Goal: Task Accomplishment & Management: Use online tool/utility

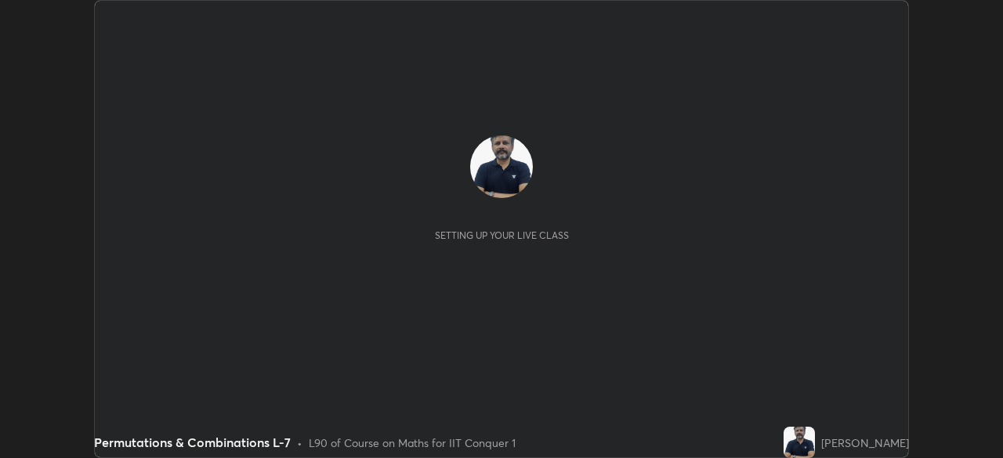
scroll to position [458, 1002]
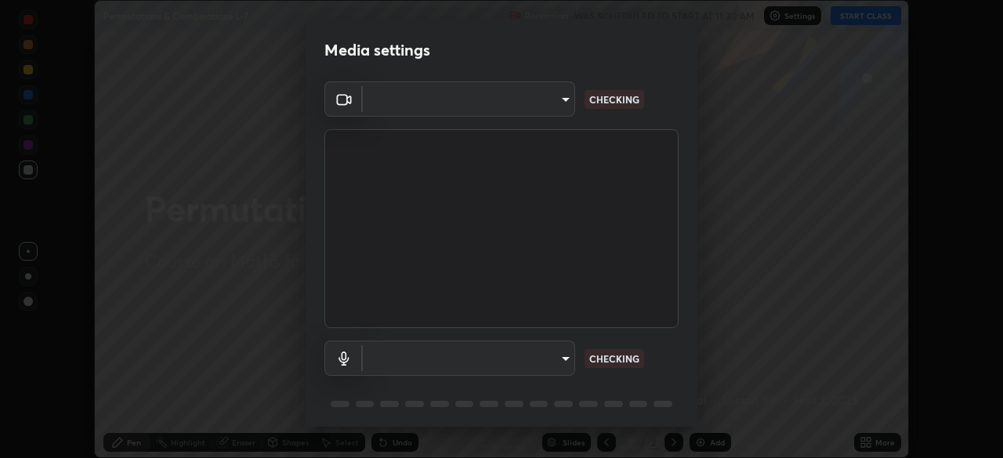
type input "fec30703c8e22cf69a8f77a224c2d994de0da897dc859dbf546555d8622b01d3"
type input "default"
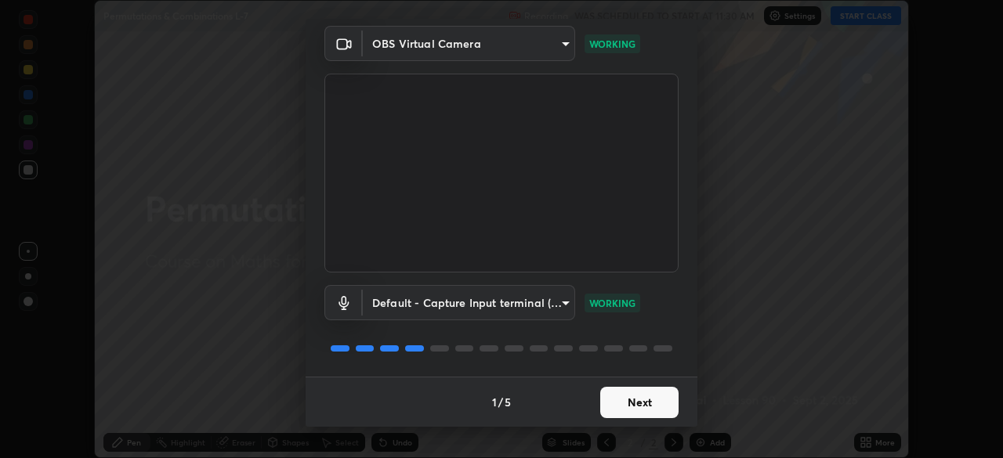
click at [632, 401] on button "Next" at bounding box center [639, 402] width 78 height 31
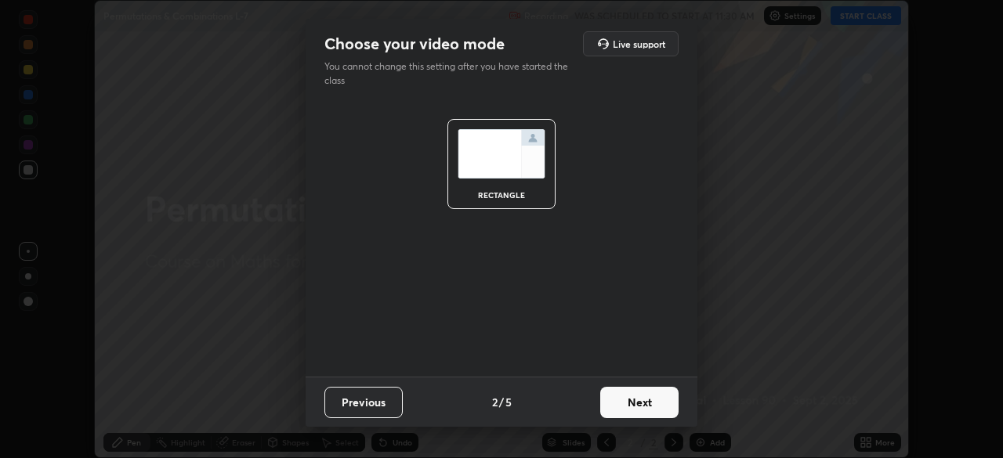
scroll to position [0, 0]
click at [636, 404] on button "Next" at bounding box center [639, 402] width 78 height 31
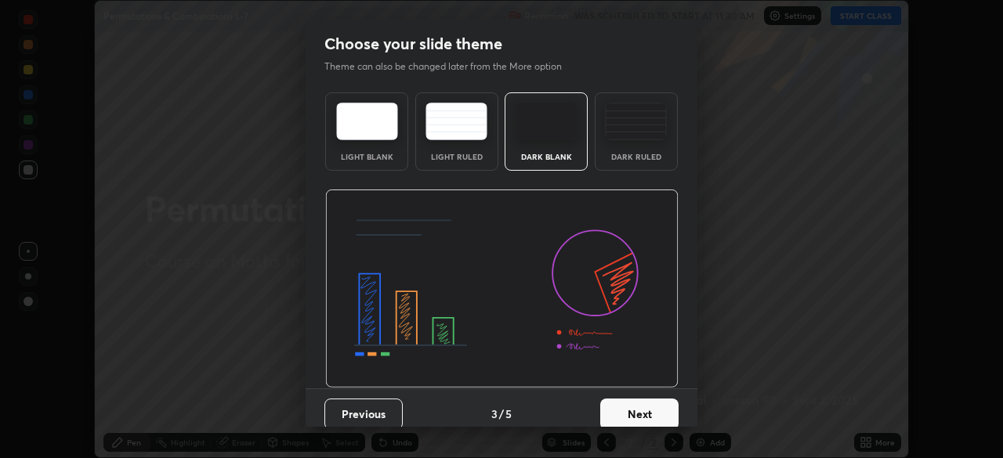
click at [633, 415] on button "Next" at bounding box center [639, 414] width 78 height 31
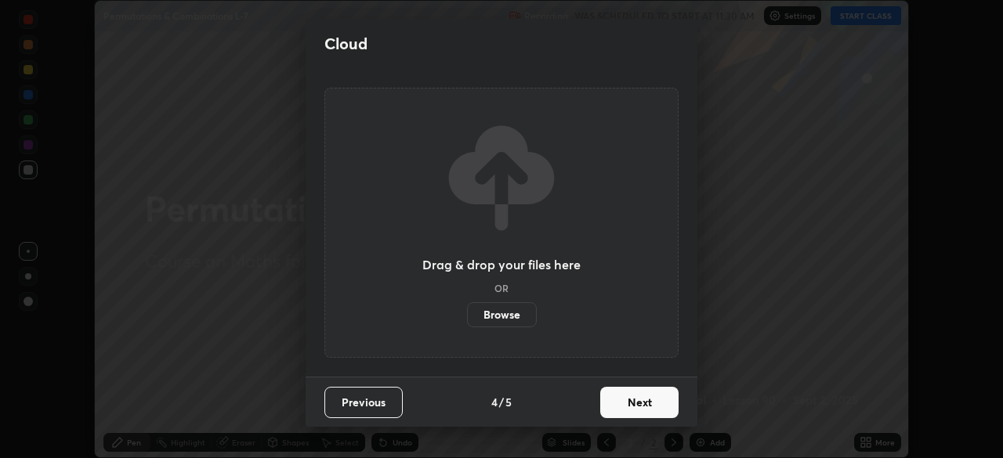
click at [639, 404] on button "Next" at bounding box center [639, 402] width 78 height 31
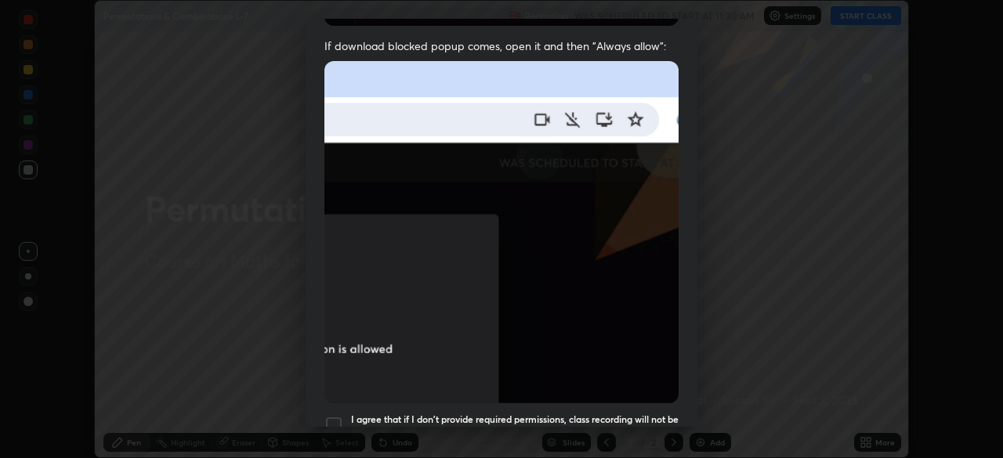
scroll to position [308, 0]
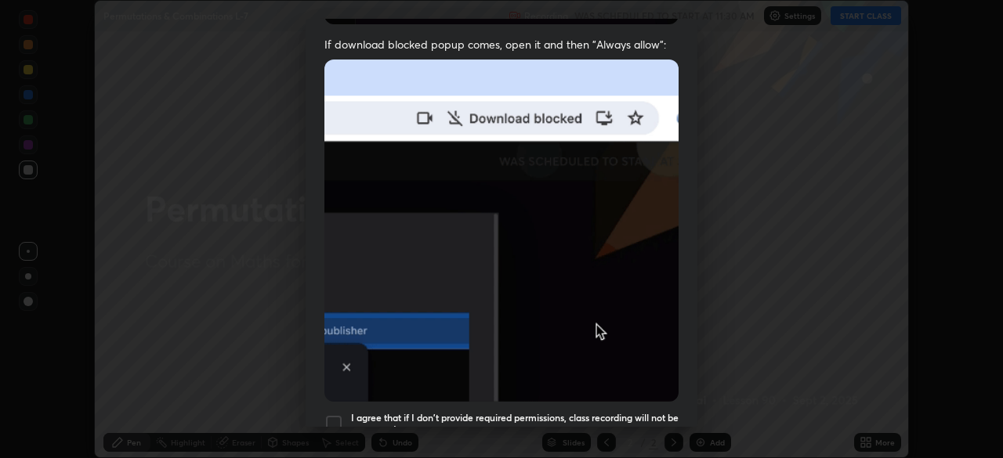
click at [334, 417] on div at bounding box center [333, 424] width 19 height 19
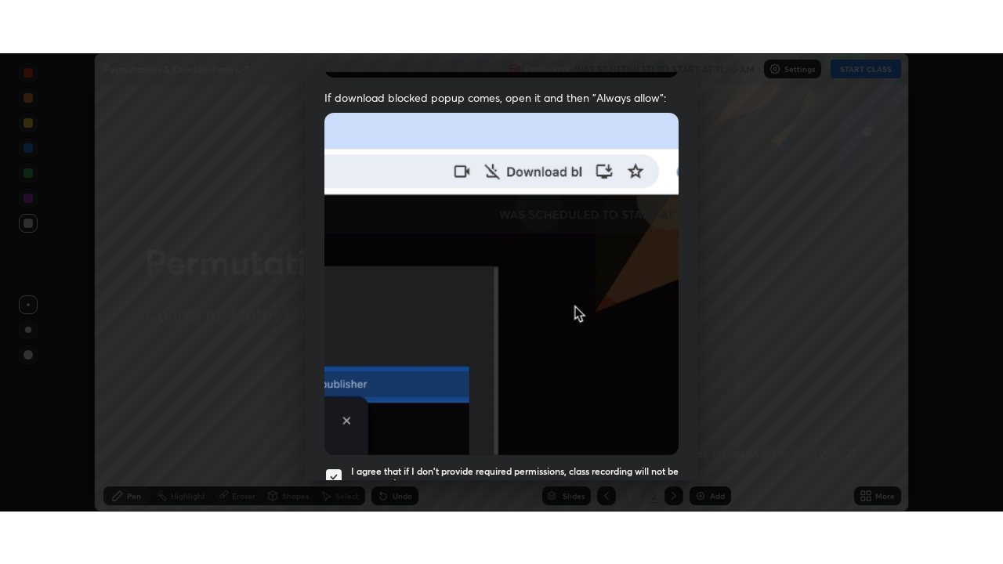
scroll to position [375, 0]
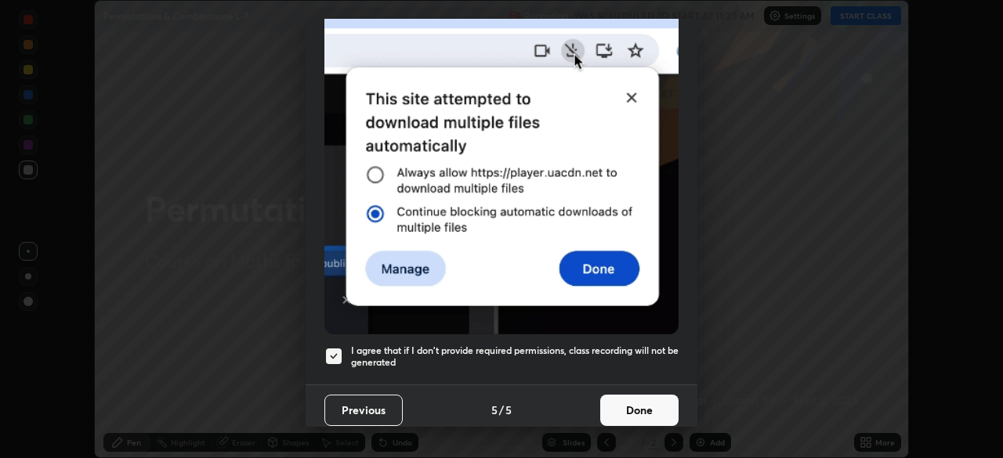
click at [643, 399] on button "Done" at bounding box center [639, 410] width 78 height 31
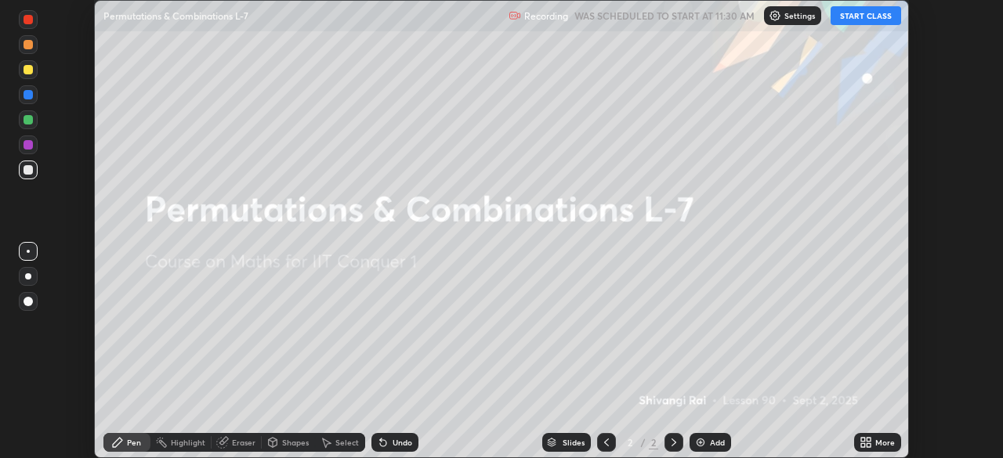
click at [857, 18] on button "START CLASS" at bounding box center [866, 15] width 71 height 19
click at [868, 440] on icon at bounding box center [869, 440] width 4 height 4
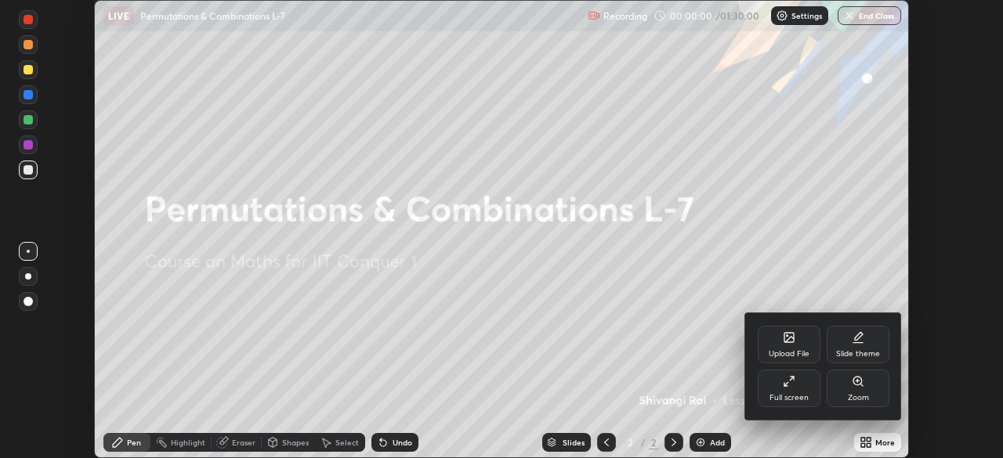
click at [799, 389] on div "Full screen" at bounding box center [789, 389] width 63 height 38
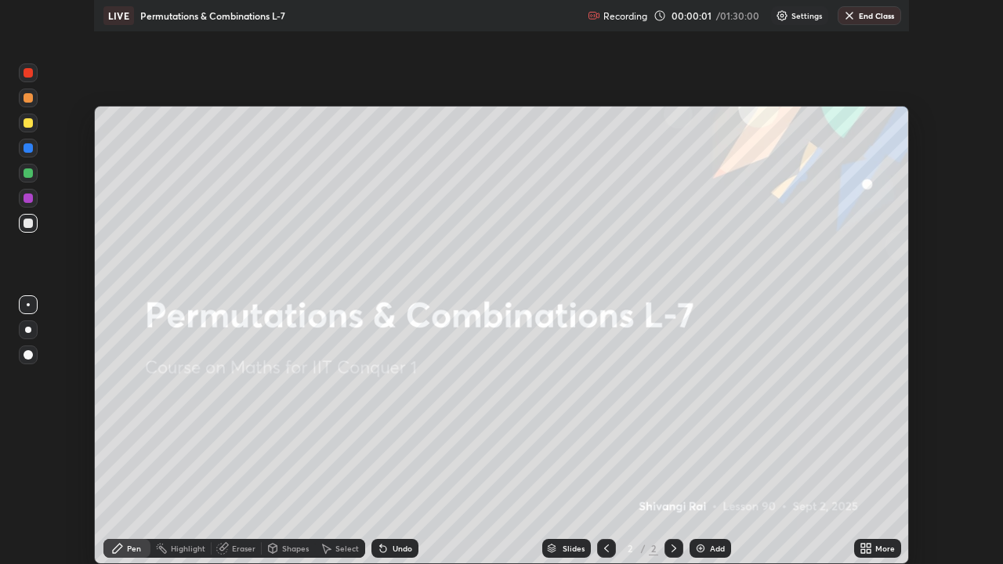
scroll to position [564, 1003]
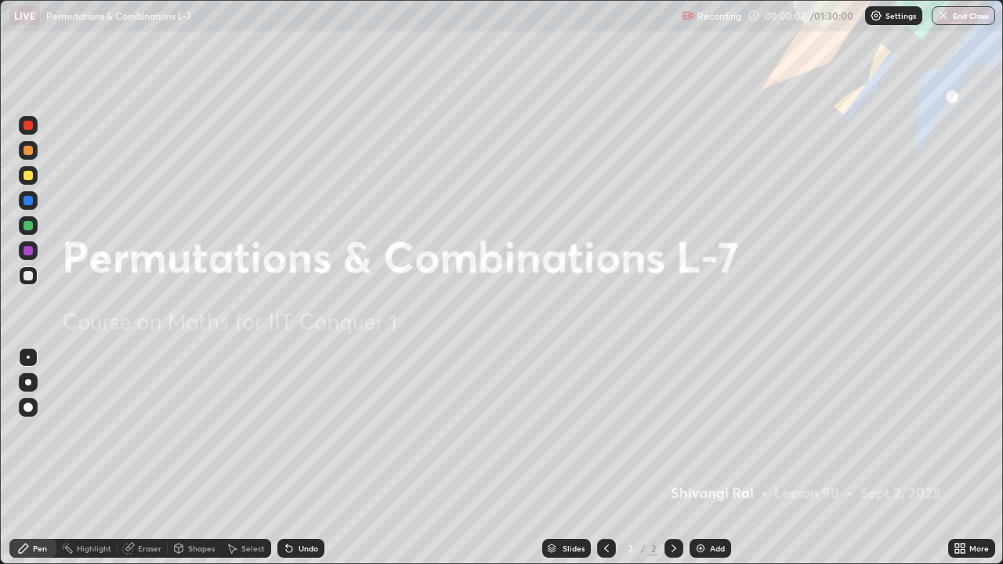
click at [711, 458] on div "Add" at bounding box center [717, 549] width 15 height 8
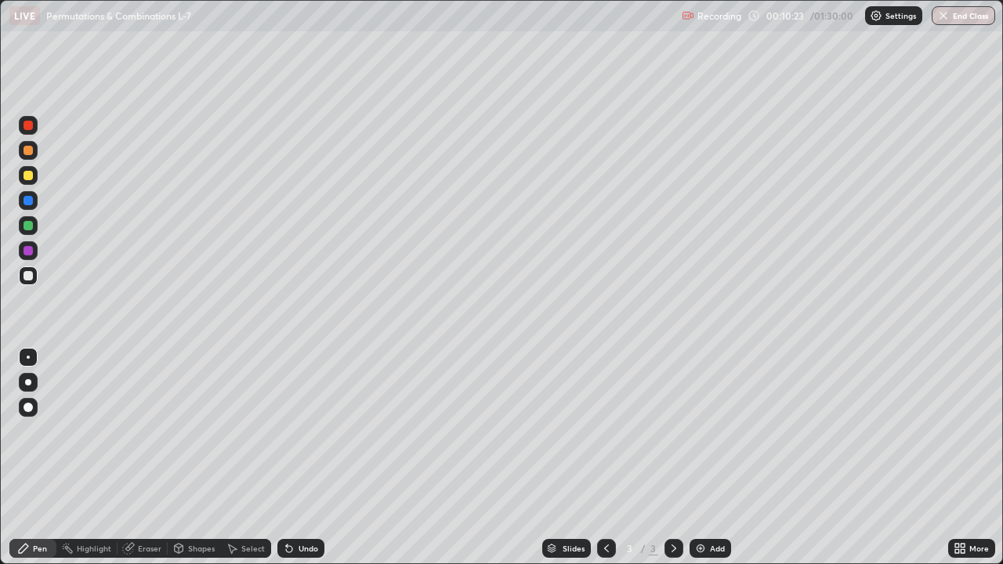
click at [710, 458] on div "Add" at bounding box center [717, 549] width 15 height 8
click at [702, 458] on img at bounding box center [700, 548] width 13 height 13
click at [714, 458] on div "Add" at bounding box center [717, 549] width 15 height 8
click at [705, 458] on img at bounding box center [700, 548] width 13 height 13
click at [707, 458] on div "Add" at bounding box center [711, 548] width 42 height 19
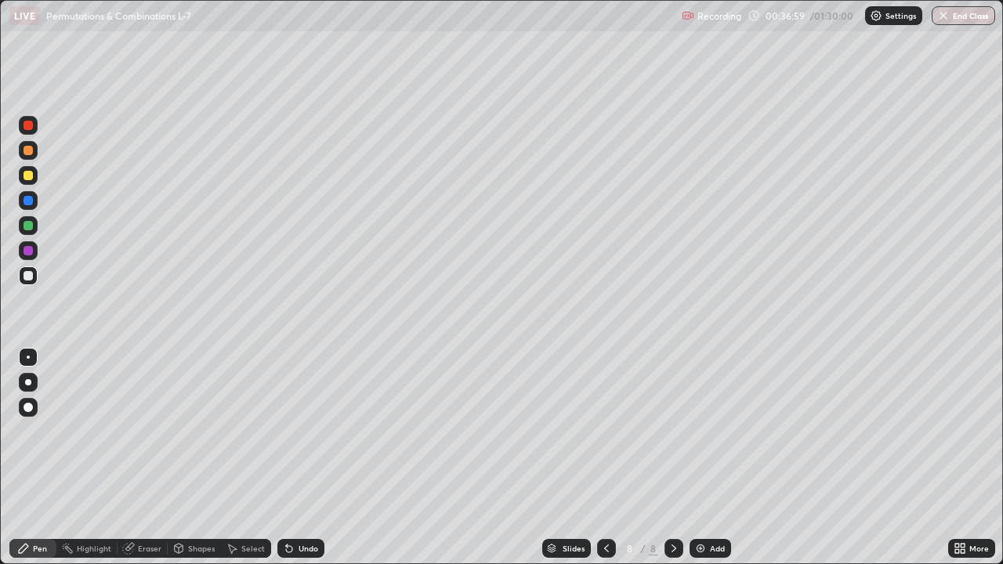
click at [702, 458] on img at bounding box center [700, 548] width 13 height 13
click at [713, 458] on div "Add" at bounding box center [717, 549] width 15 height 8
click at [702, 458] on img at bounding box center [700, 548] width 13 height 13
click at [710, 458] on div "Add" at bounding box center [717, 549] width 15 height 8
click at [603, 458] on icon at bounding box center [606, 548] width 13 height 13
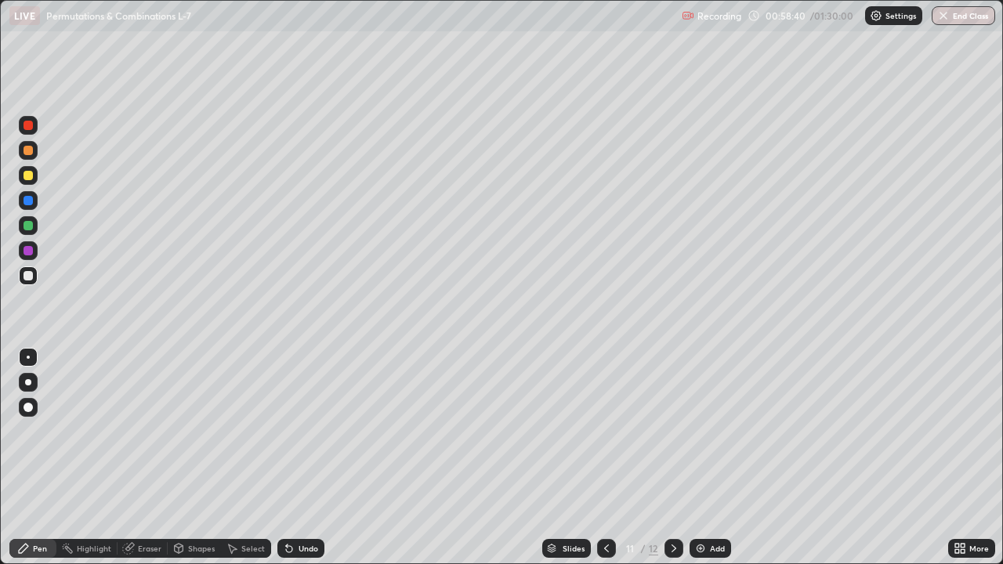
click at [670, 458] on icon at bounding box center [674, 548] width 13 height 13
click at [710, 458] on div "Add" at bounding box center [717, 549] width 15 height 8
click at [714, 458] on div "Add" at bounding box center [717, 549] width 15 height 8
click at [755, 15] on icon at bounding box center [755, 15] width 13 height 13
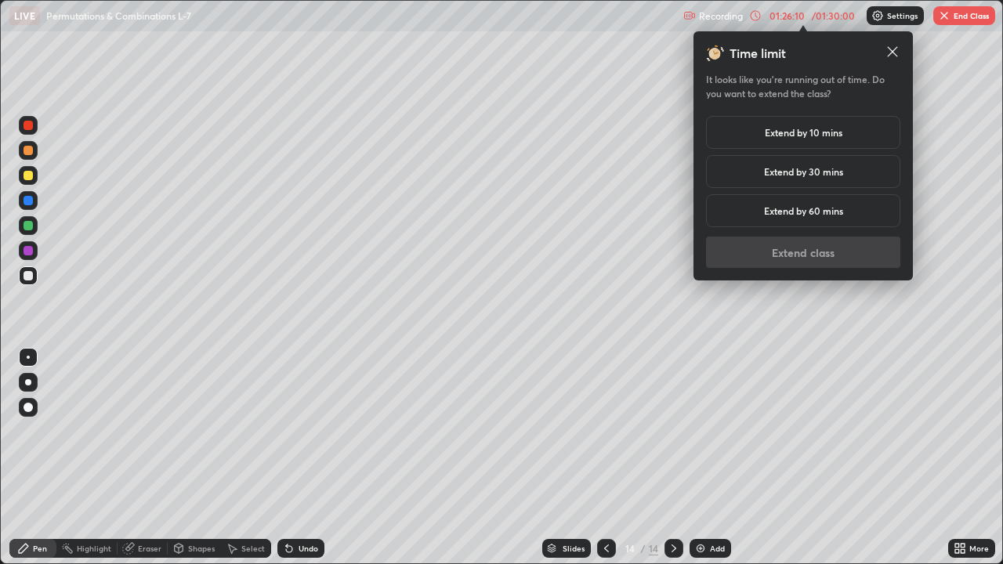
click at [804, 210] on h5 "Extend by 60 mins" at bounding box center [803, 211] width 79 height 14
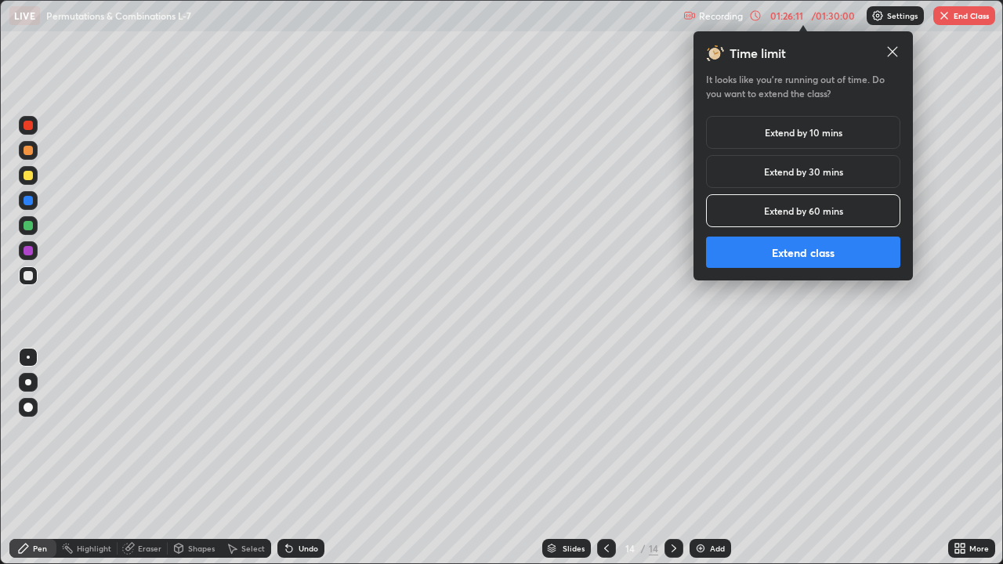
click at [792, 253] on button "Extend class" at bounding box center [803, 252] width 194 height 31
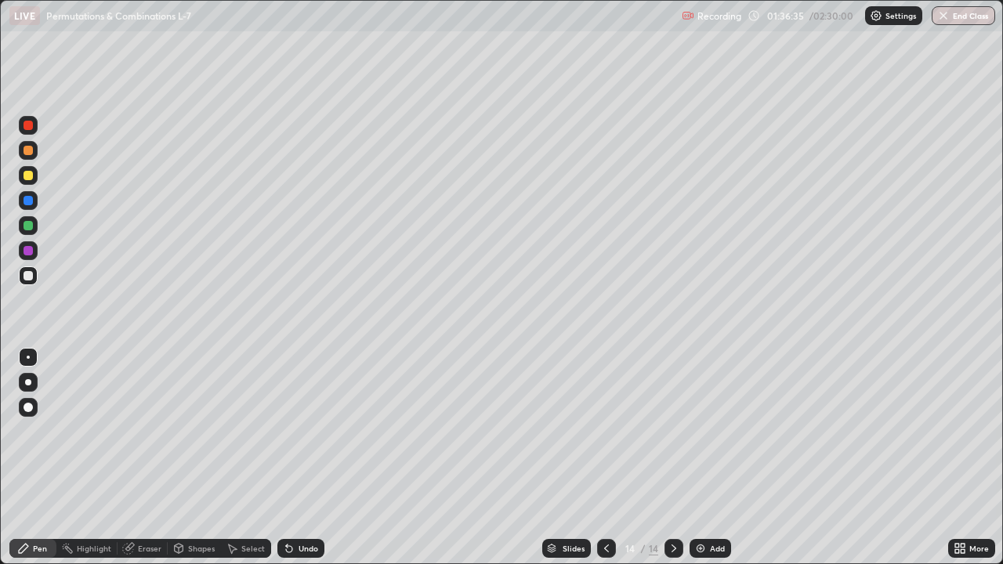
click at [196, 458] on div "Shapes" at bounding box center [201, 549] width 27 height 8
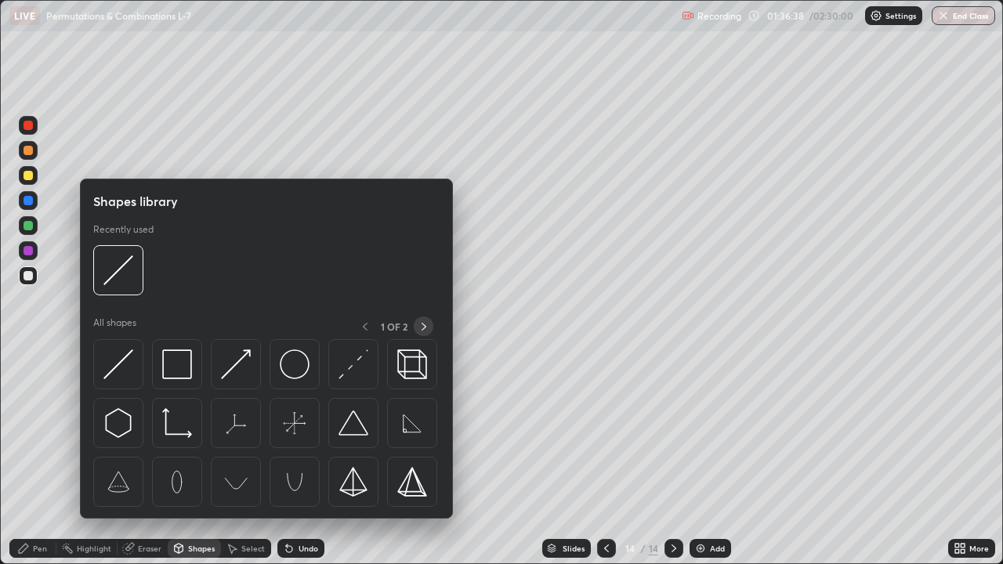
click at [422, 324] on icon at bounding box center [424, 327] width 13 height 13
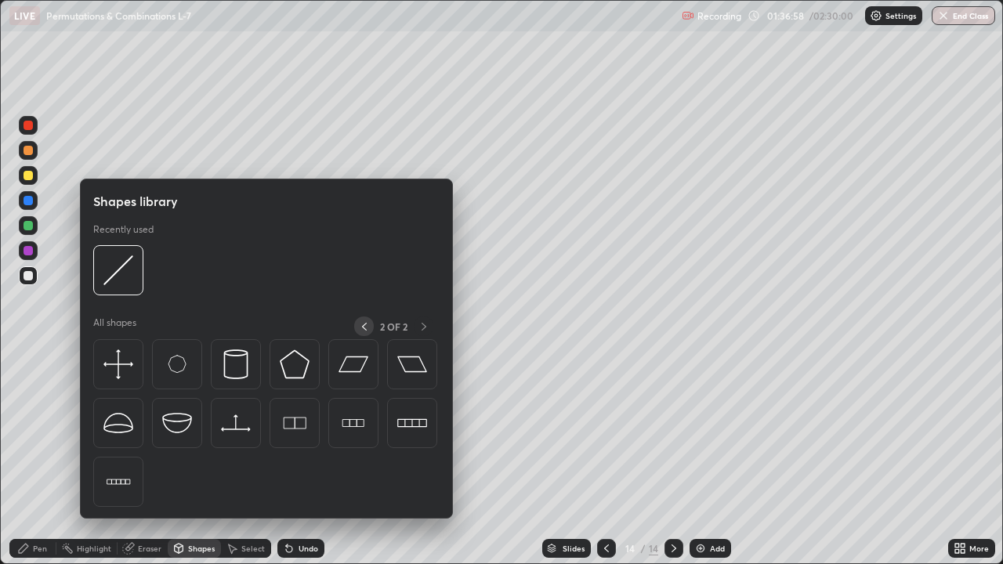
click at [361, 325] on icon at bounding box center [364, 327] width 13 height 13
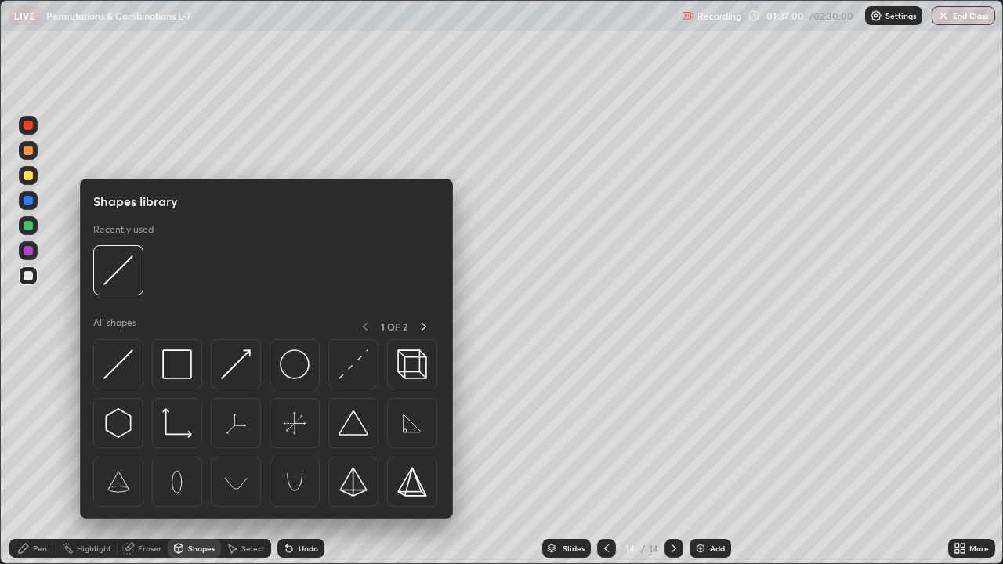
click at [252, 458] on div "Select" at bounding box center [253, 549] width 24 height 8
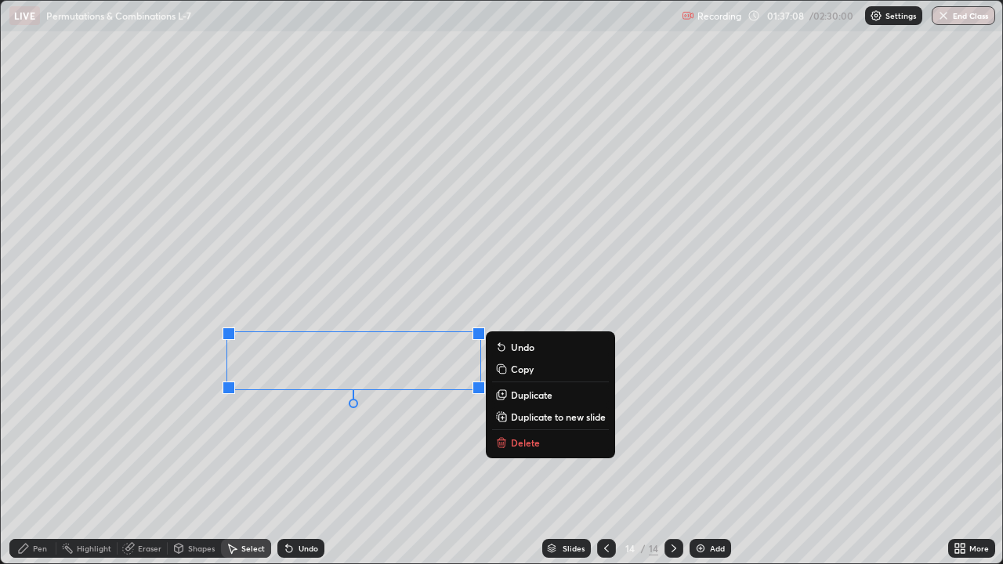
click at [639, 458] on div "0 ° Undo Copy Duplicate Duplicate to new slide Delete" at bounding box center [502, 282] width 1002 height 563
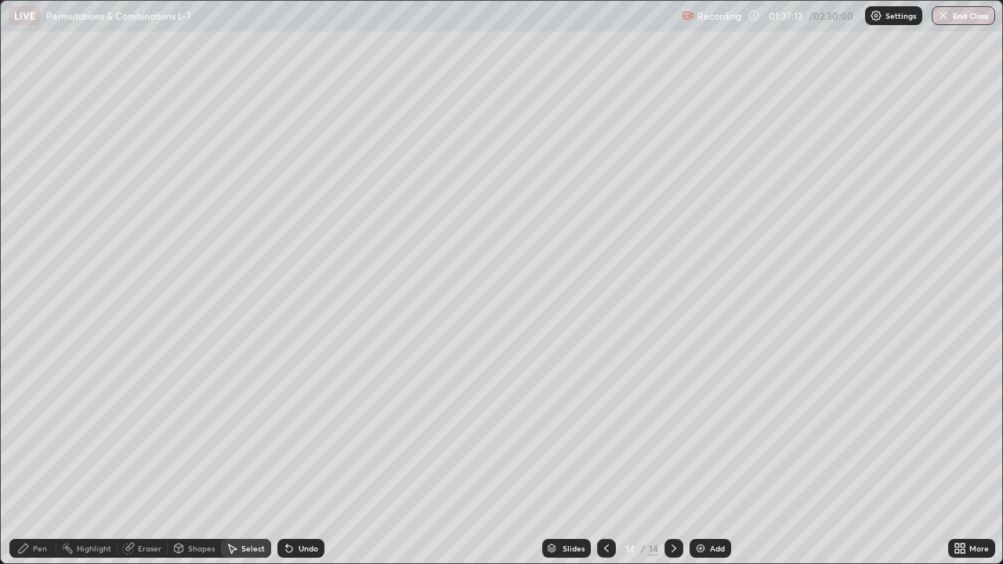
click at [573, 458] on div "Slides" at bounding box center [574, 549] width 22 height 8
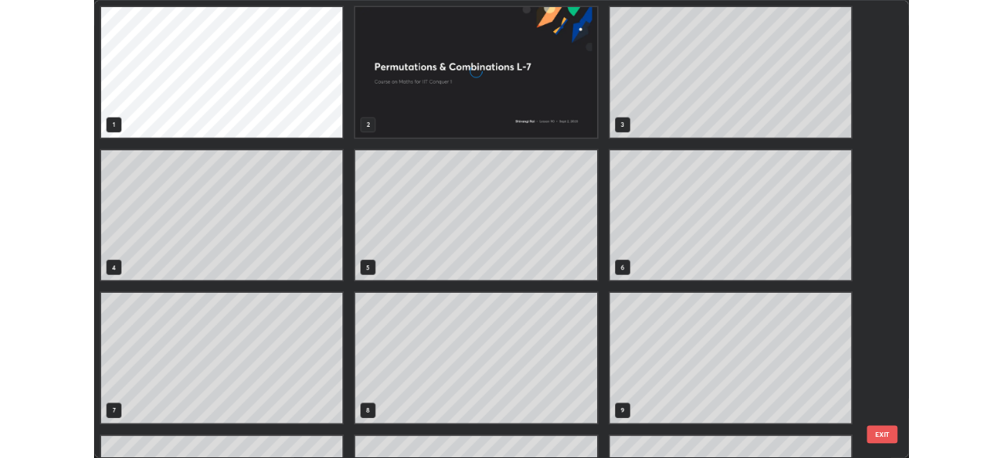
scroll to position [558, 994]
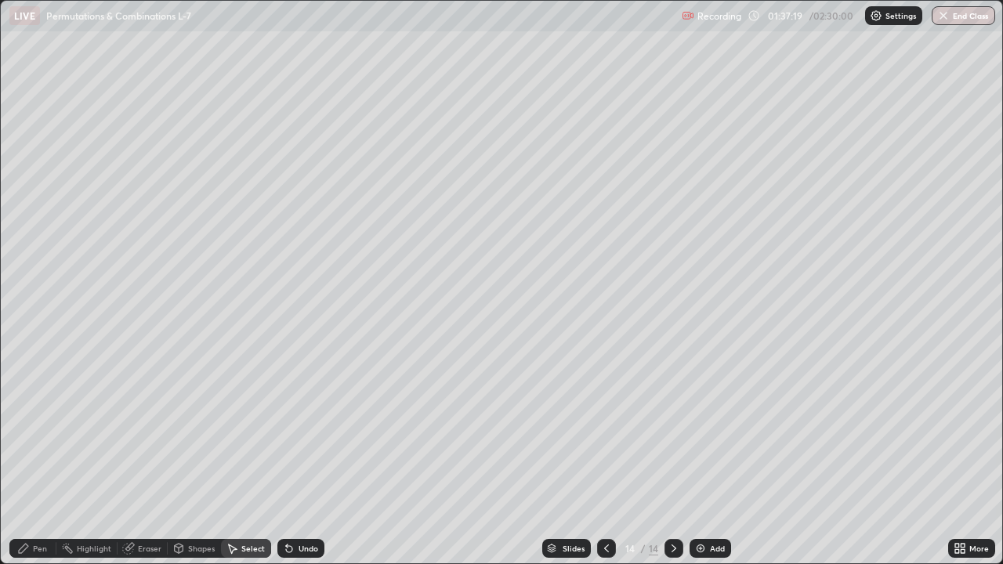
click at [959, 458] on icon at bounding box center [960, 548] width 13 height 13
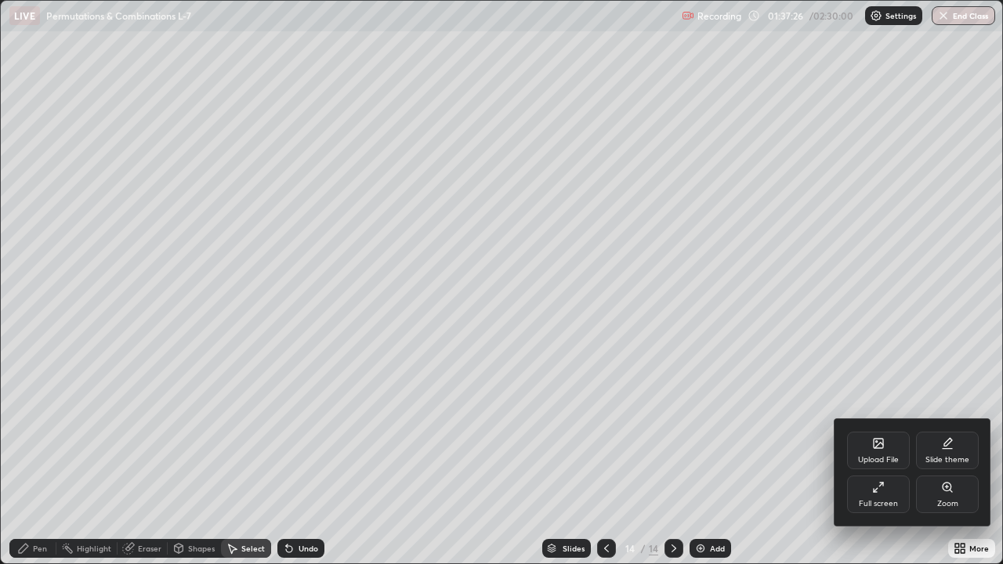
click at [958, 287] on div at bounding box center [501, 282] width 1003 height 564
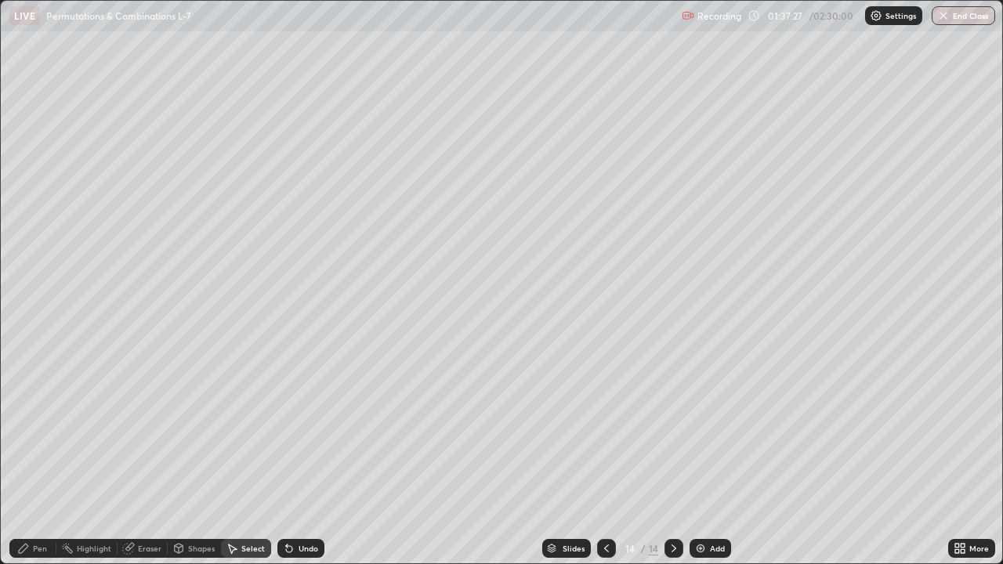
click at [831, 15] on div "Recording 01:37:27 / 02:30:00 Settings End Class" at bounding box center [838, 16] width 313 height 31
click at [841, 13] on div "Recording 01:37:29 / 02:30:00 Settings End Class" at bounding box center [838, 16] width 313 height 31
click at [842, 14] on div "Recording 01:37:30 / 02:30:00 Settings End Class" at bounding box center [838, 16] width 313 height 31
click at [842, 16] on div "Recording 01:37:30 / 02:30:00 Settings End Class" at bounding box center [838, 16] width 313 height 31
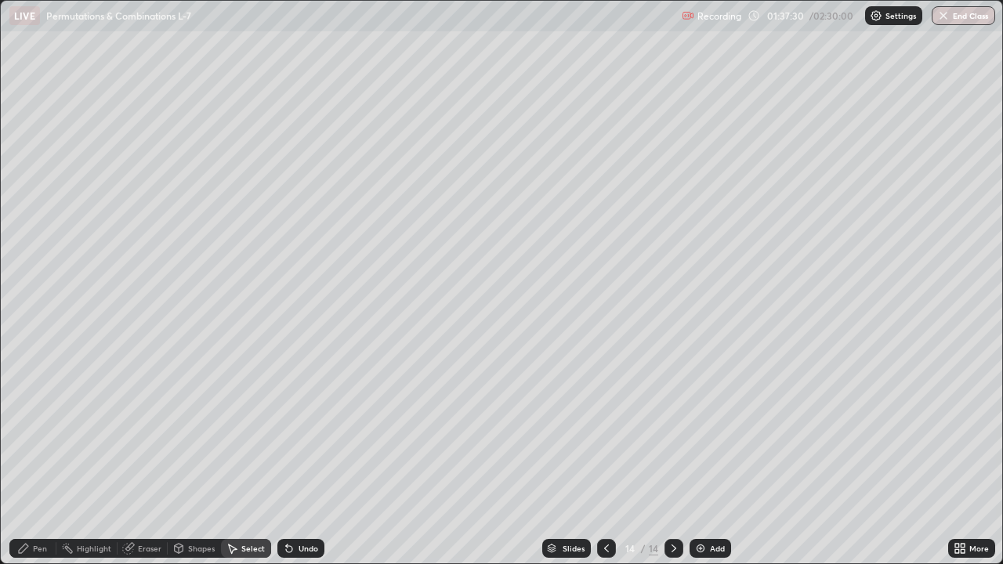
click at [843, 16] on div "Recording 01:37:30 / 02:30:00 Settings End Class" at bounding box center [838, 16] width 313 height 31
click at [842, 17] on div "Recording 01:37:30 / 02:30:00 Settings End Class" at bounding box center [838, 16] width 313 height 31
click at [842, 20] on div "Recording 01:37:30 / 02:30:00 Settings End Class" at bounding box center [838, 16] width 313 height 31
click at [840, 19] on div "Recording 01:37:31 / 02:30:00 Settings End Class" at bounding box center [838, 16] width 313 height 31
click at [832, 19] on div "Recording 01:37:31 / 02:30:00 Settings End Class" at bounding box center [838, 16] width 313 height 31
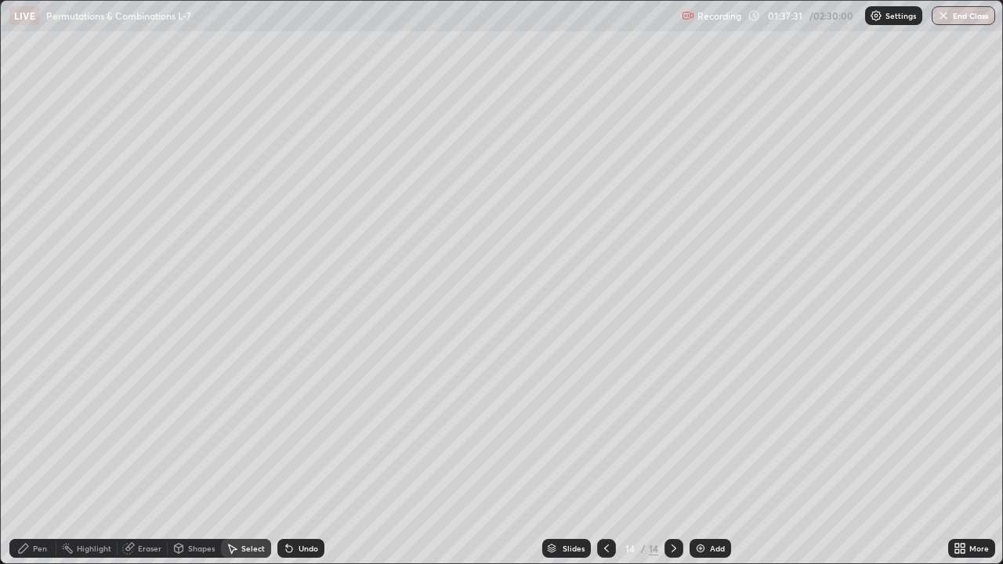
click at [832, 18] on div "Recording 01:37:31 / 02:30:00 Settings End Class" at bounding box center [838, 16] width 313 height 31
click at [832, 18] on div "Recording 01:37:32 / 02:30:00 Settings End Class" at bounding box center [838, 16] width 313 height 31
click at [886, 16] on p "Settings" at bounding box center [901, 16] width 31 height 8
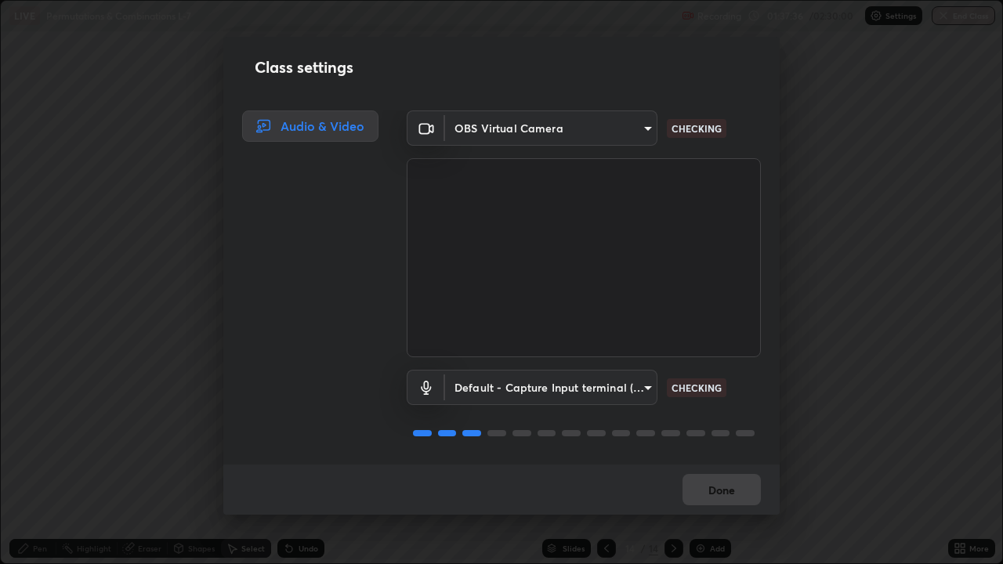
click at [646, 388] on body "Erase all LIVE Permutations & Combinations L-7 Recording 01:37:36 / 02:30:00 Se…" at bounding box center [501, 282] width 1003 height 564
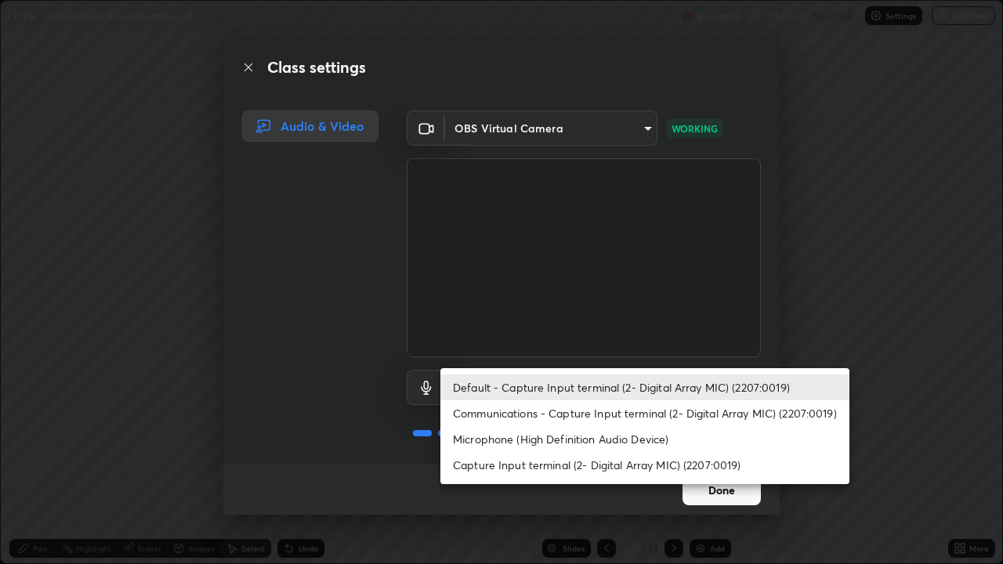
click at [831, 248] on div at bounding box center [501, 282] width 1003 height 564
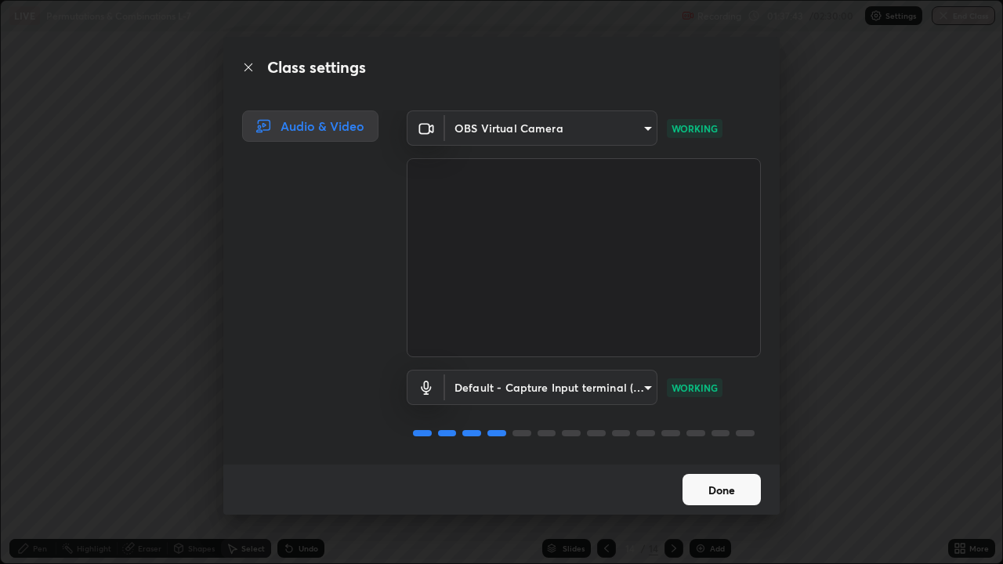
click at [818, 138] on div "Class settings Audio & Video OBS Virtual Camera fec30703c8e22cf69a8f77a224c2d99…" at bounding box center [501, 282] width 1003 height 564
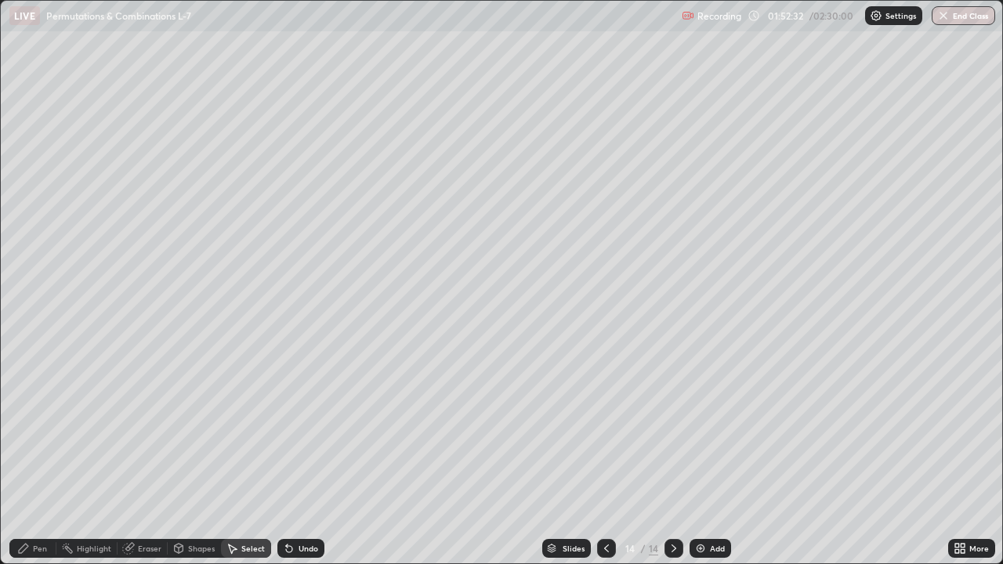
click at [710, 458] on div "Add" at bounding box center [717, 549] width 15 height 8
click at [30, 458] on icon at bounding box center [23, 548] width 13 height 13
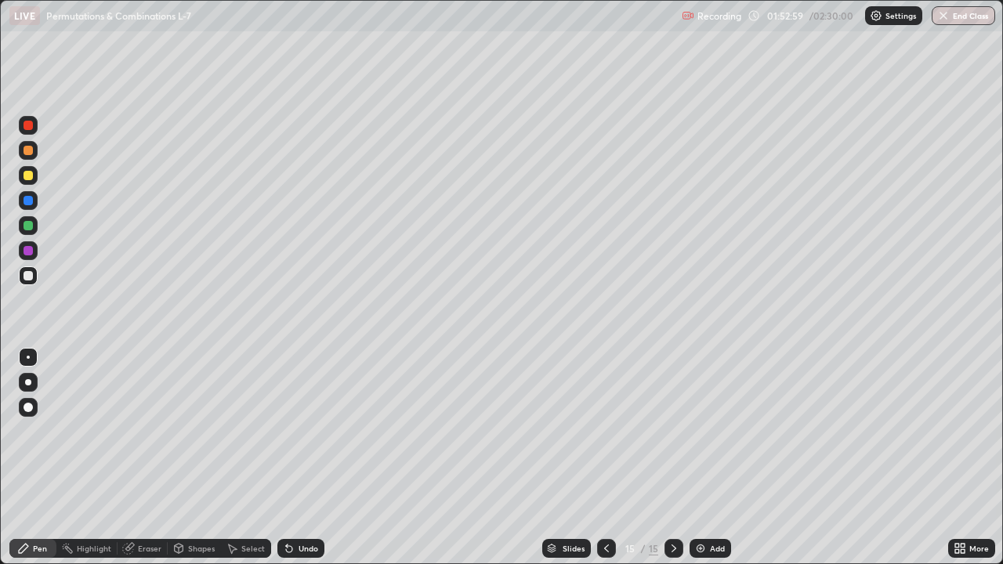
click at [28, 357] on div at bounding box center [28, 357] width 3 height 3
click at [711, 458] on div "Add" at bounding box center [717, 549] width 15 height 8
click at [714, 458] on div "Add" at bounding box center [717, 549] width 15 height 8
click at [710, 458] on div "Add" at bounding box center [717, 549] width 15 height 8
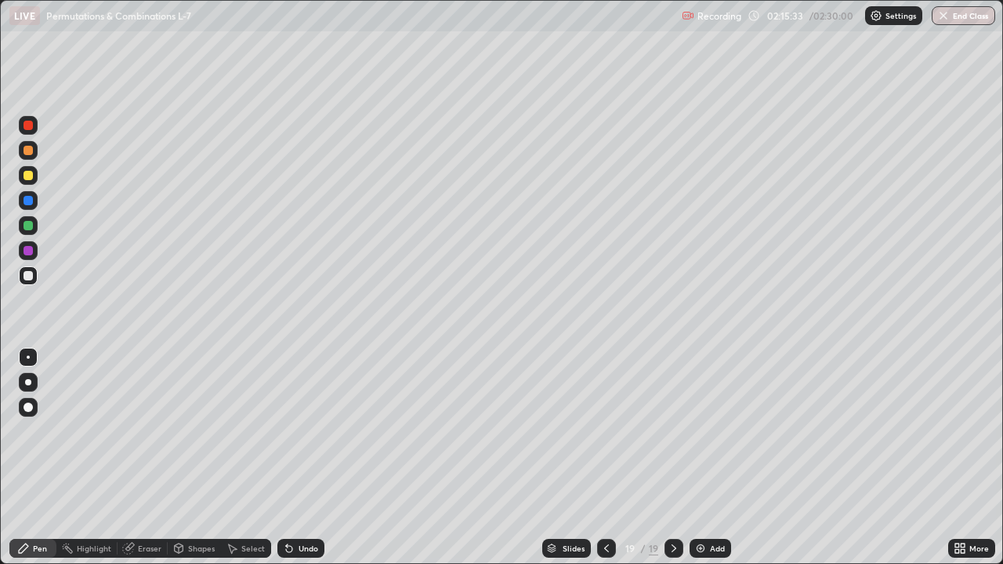
click at [753, 15] on div "Recording 02:15:33 / 02:30:00 Settings End Class" at bounding box center [838, 16] width 313 height 31
click at [707, 458] on div "Add" at bounding box center [711, 548] width 42 height 19
click at [752, 17] on icon at bounding box center [755, 15] width 13 height 13
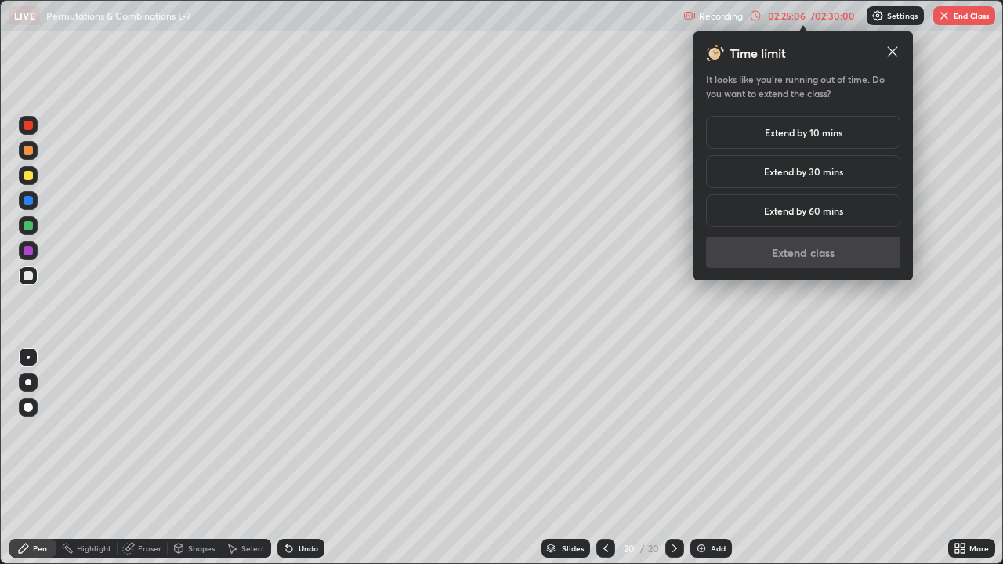
click at [783, 212] on h5 "Extend by 60 mins" at bounding box center [803, 211] width 79 height 14
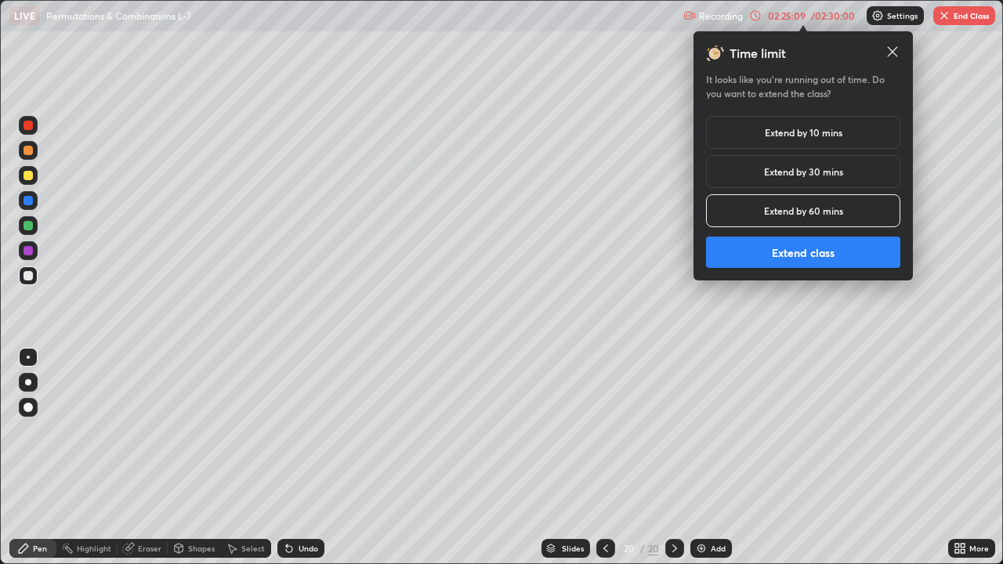
click at [776, 172] on h5 "Extend by 30 mins" at bounding box center [803, 172] width 79 height 14
click at [778, 252] on button "Extend class" at bounding box center [803, 252] width 194 height 31
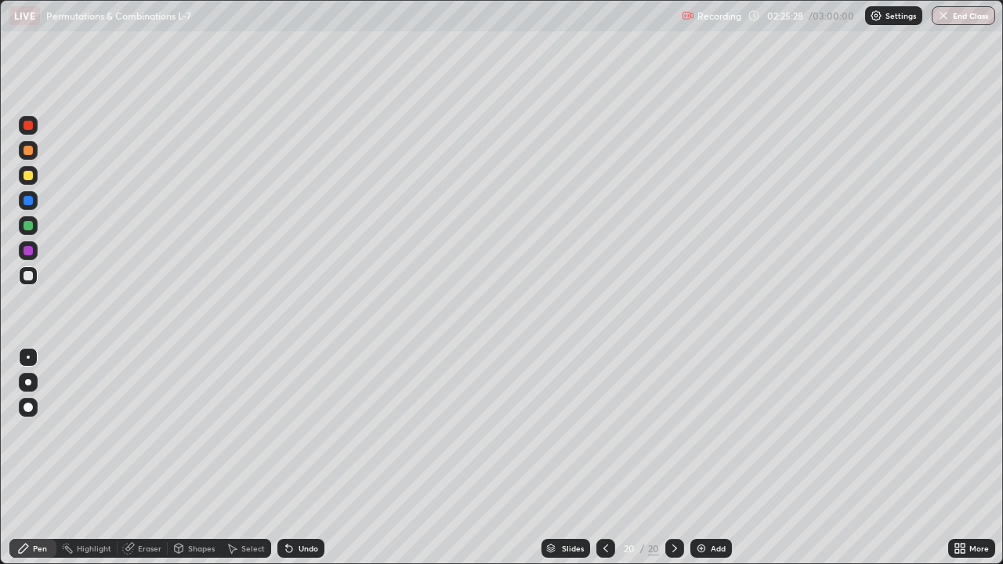
click at [705, 458] on img at bounding box center [701, 548] width 13 height 13
click at [712, 458] on div "Add" at bounding box center [717, 549] width 15 height 8
click at [704, 458] on img at bounding box center [700, 548] width 13 height 13
click at [701, 458] on img at bounding box center [700, 548] width 13 height 13
click at [607, 458] on icon at bounding box center [606, 548] width 13 height 13
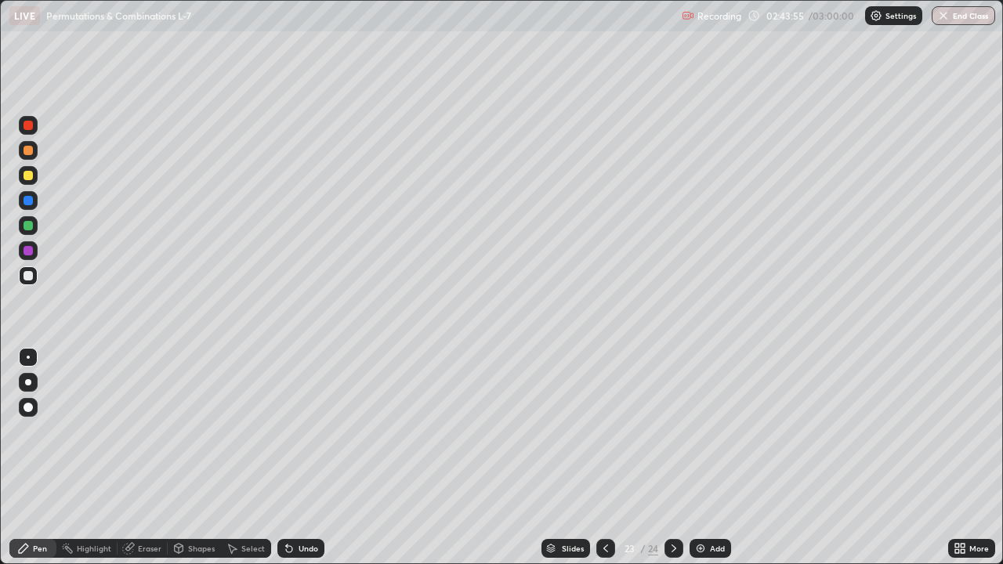
click at [708, 458] on div "Add" at bounding box center [711, 548] width 42 height 19
click at [675, 458] on icon at bounding box center [674, 548] width 13 height 13
click at [603, 458] on icon at bounding box center [606, 548] width 13 height 13
click at [712, 458] on div "Add" at bounding box center [711, 548] width 42 height 19
click at [948, 17] on img "button" at bounding box center [944, 15] width 13 height 13
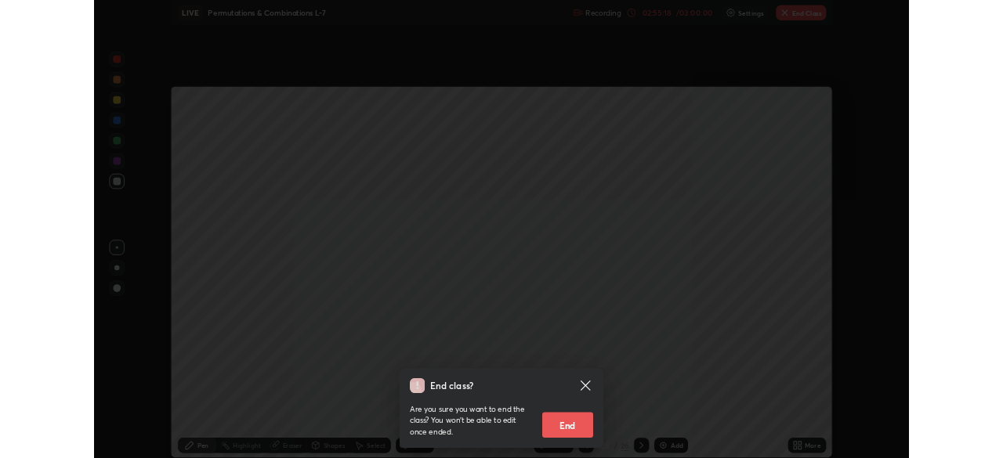
scroll to position [77909, 77364]
